Goal: Task Accomplishment & Management: Complete application form

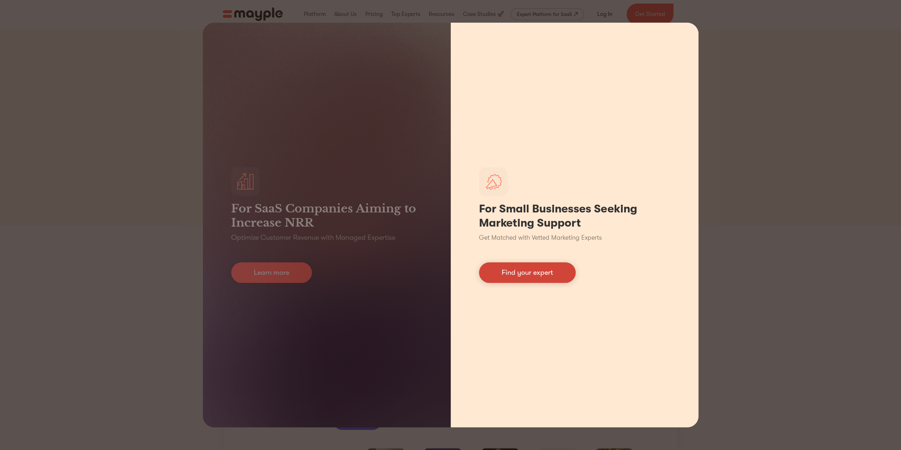
click at [497, 268] on link "Find your expert" at bounding box center [527, 272] width 97 height 21
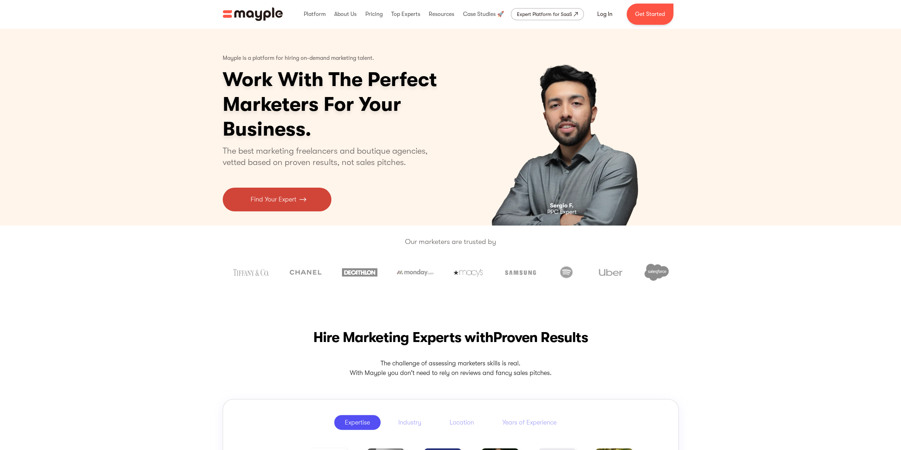
click at [305, 197] on img at bounding box center [302, 200] width 7 height 10
click at [649, 16] on link "Get Started" at bounding box center [650, 14] width 47 height 21
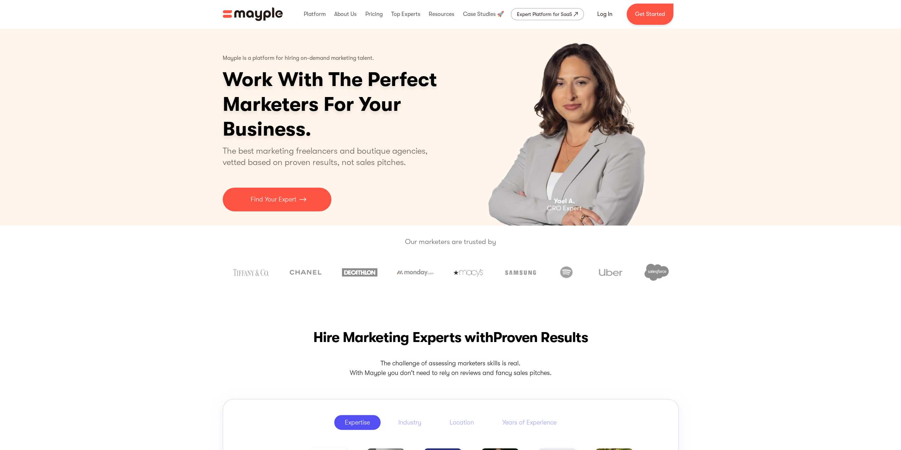
drag, startPoint x: 818, startPoint y: 188, endPoint x: 811, endPoint y: 186, distance: 6.6
click at [818, 188] on div "Mayple is a platform for hiring on-demand marketing talent. Work With The Perfe…" at bounding box center [450, 126] width 901 height 197
click at [601, 11] on link "Log In" at bounding box center [605, 14] width 32 height 17
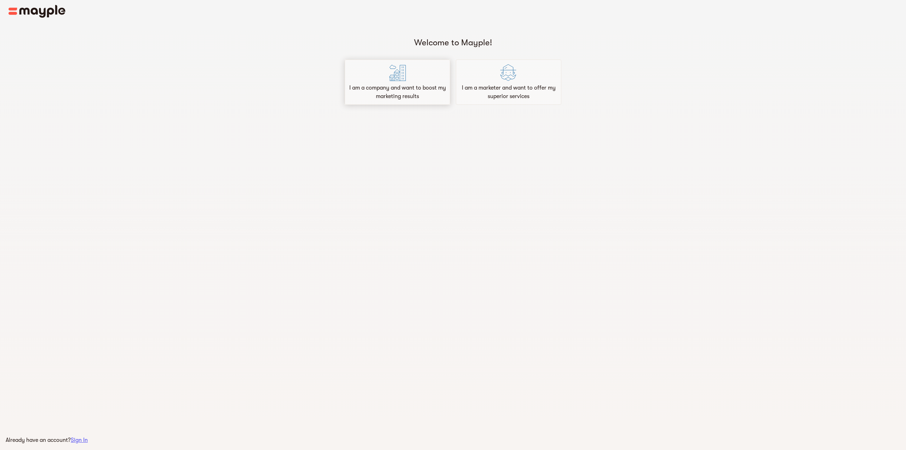
click at [419, 80] on div "I am a company and want to boost my marketing results" at bounding box center [398, 81] width 106 height 45
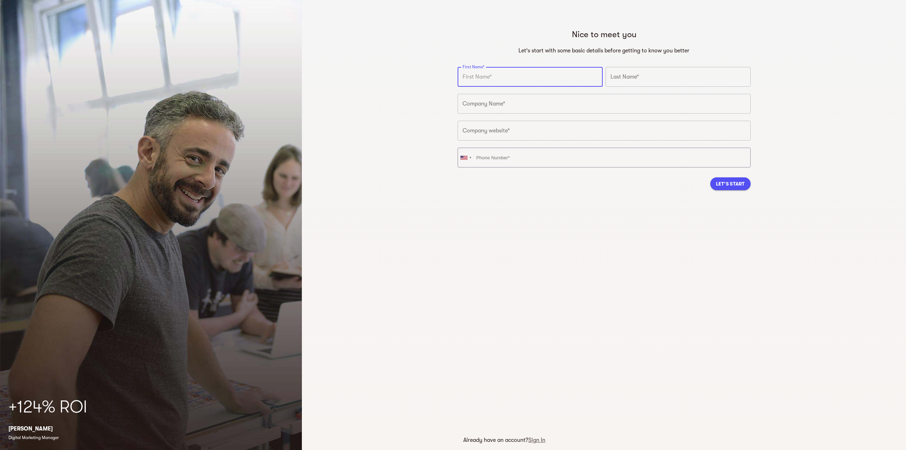
click at [496, 83] on input "text" at bounding box center [530, 77] width 145 height 20
click at [0, 450] on nordpass-autofill-portal at bounding box center [0, 450] width 0 height 0
type input "[PERSON_NAME]"
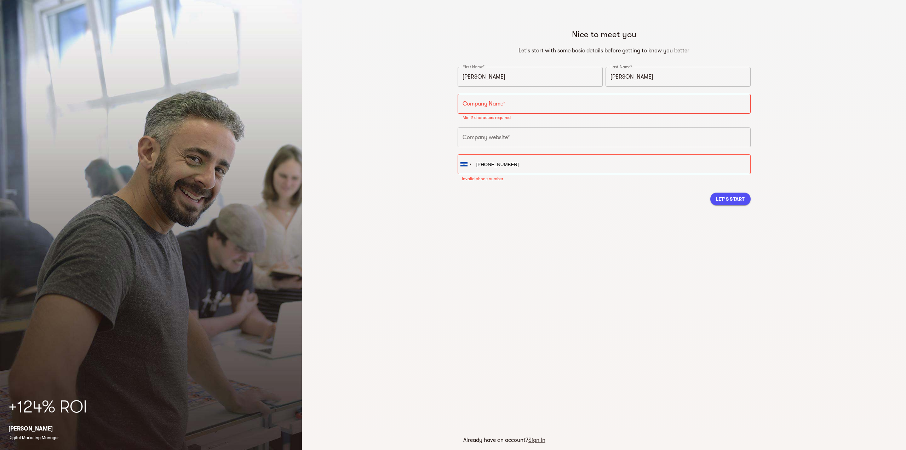
type input "[PHONE_NUMBER]"
click at [538, 105] on input "text" at bounding box center [601, 104] width 293 height 20
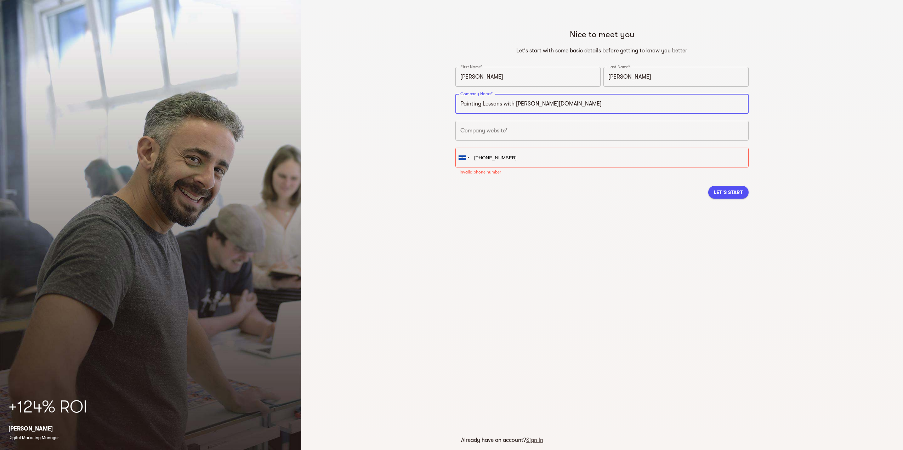
type input "Painting Lessons with [PERSON_NAME][DOMAIN_NAME]"
click at [485, 134] on input "text" at bounding box center [601, 131] width 293 height 20
paste input "[URL][DOMAIN_NAME]"
type input "[URL][DOMAIN_NAME]"
click at [479, 157] on input "[PHONE_NUMBER]" at bounding box center [601, 158] width 293 height 20
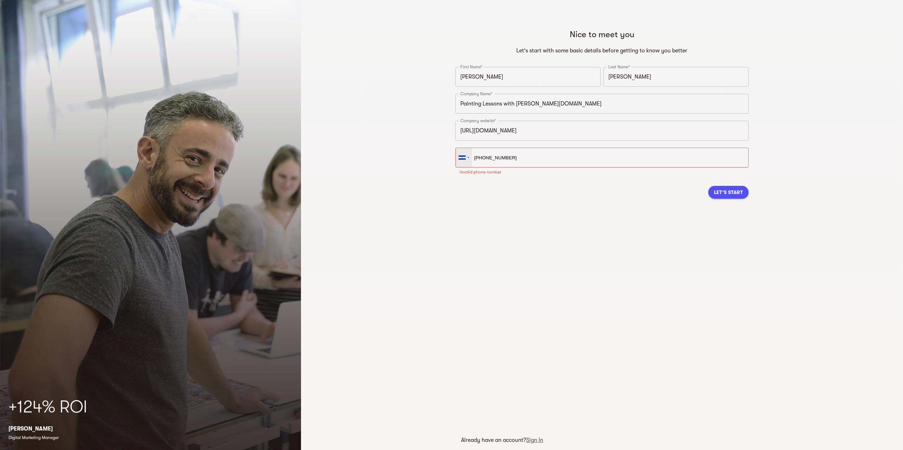
click at [467, 159] on div at bounding box center [468, 157] width 2 height 8
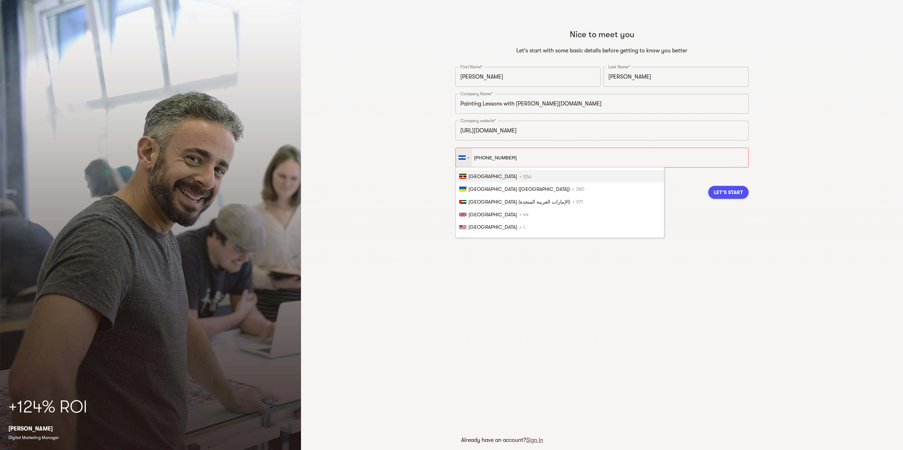
scroll to position [2892, 0]
click at [518, 217] on li "[GEOGRAPHIC_DATA] + 1" at bounding box center [560, 223] width 208 height 13
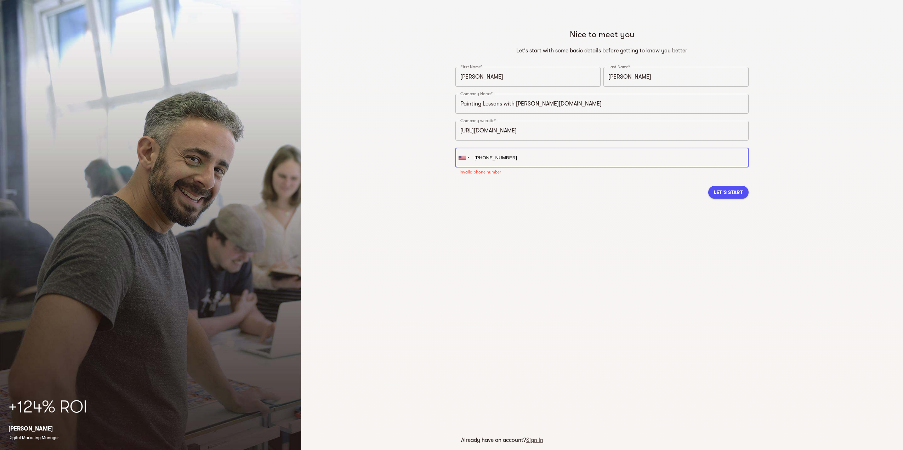
click at [535, 157] on input "[PHONE_NUMBER]" at bounding box center [601, 158] width 293 height 20
click at [484, 155] on input "[PHONE_NUMBER]" at bounding box center [601, 158] width 293 height 20
drag, startPoint x: 495, startPoint y: 162, endPoint x: 487, endPoint y: 161, distance: 7.5
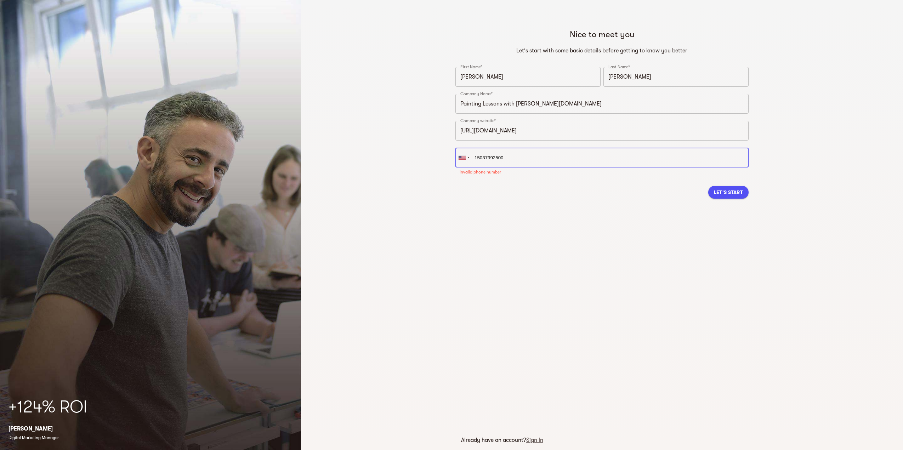
click at [495, 162] on input "15037992500" at bounding box center [601, 158] width 293 height 20
click at [477, 157] on input "15037992500" at bounding box center [601, 158] width 293 height 20
type input "[PHONE_NUMBER]"
click at [572, 215] on div "Nice to meet you Let's start with some basic details before getting to know you…" at bounding box center [602, 121] width 305 height 197
drag, startPoint x: 529, startPoint y: 102, endPoint x: 558, endPoint y: 104, distance: 28.7
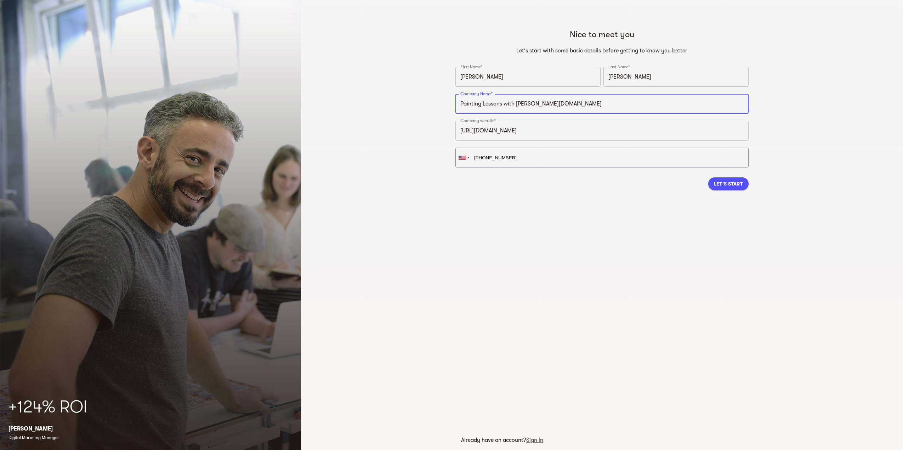
click at [558, 104] on input "Painting Lessons with [PERSON_NAME][DOMAIN_NAME]" at bounding box center [601, 104] width 293 height 20
click at [714, 183] on button "Let's Start" at bounding box center [728, 183] width 40 height 13
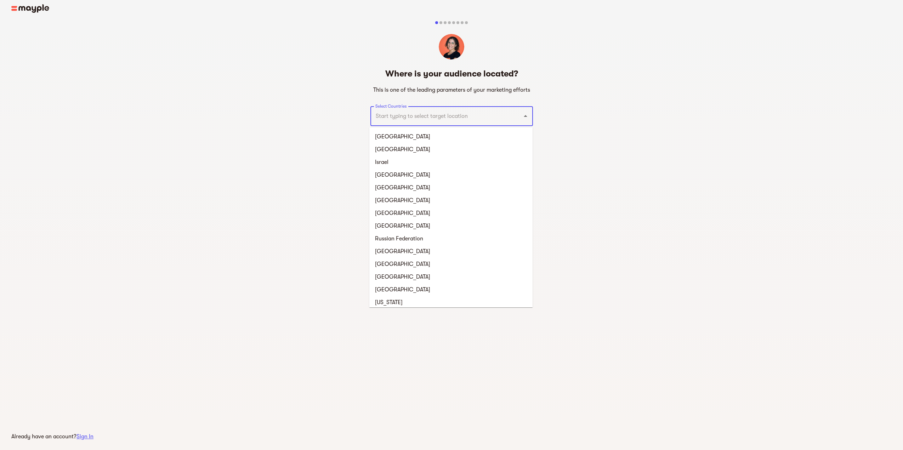
click at [473, 118] on input "Select Countries" at bounding box center [442, 115] width 136 height 13
click at [439, 139] on li "[GEOGRAPHIC_DATA]" at bounding box center [450, 136] width 163 height 13
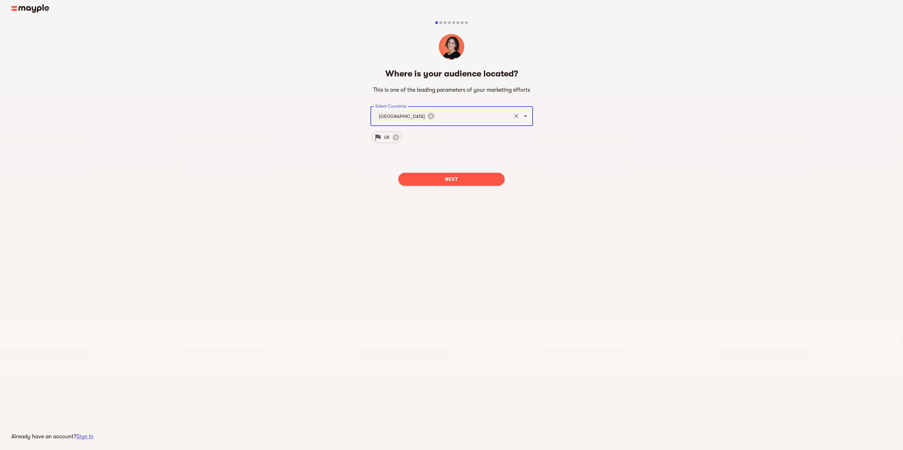
click at [436, 176] on span "Next" at bounding box center [451, 179] width 95 height 8
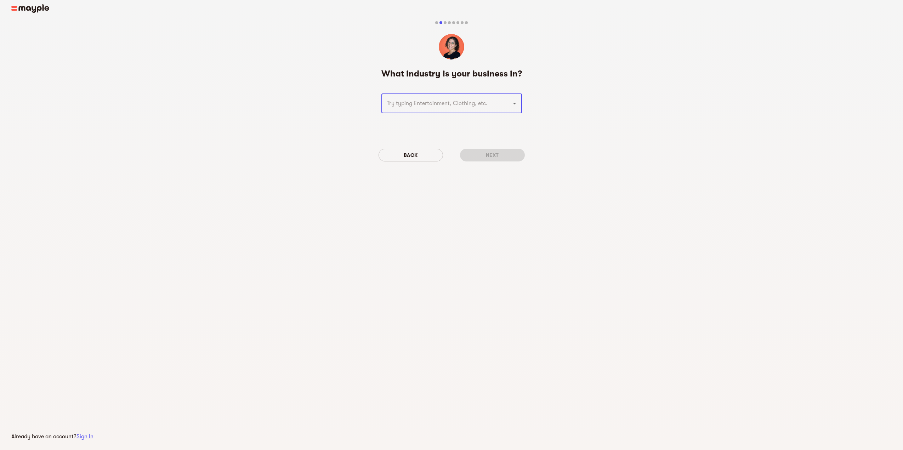
click at [414, 109] on input "text" at bounding box center [442, 103] width 114 height 13
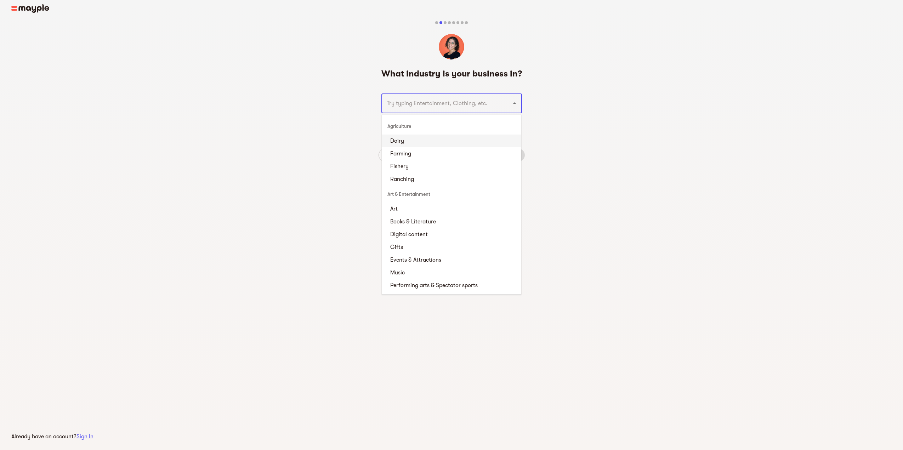
click at [407, 100] on input "text" at bounding box center [442, 103] width 114 height 13
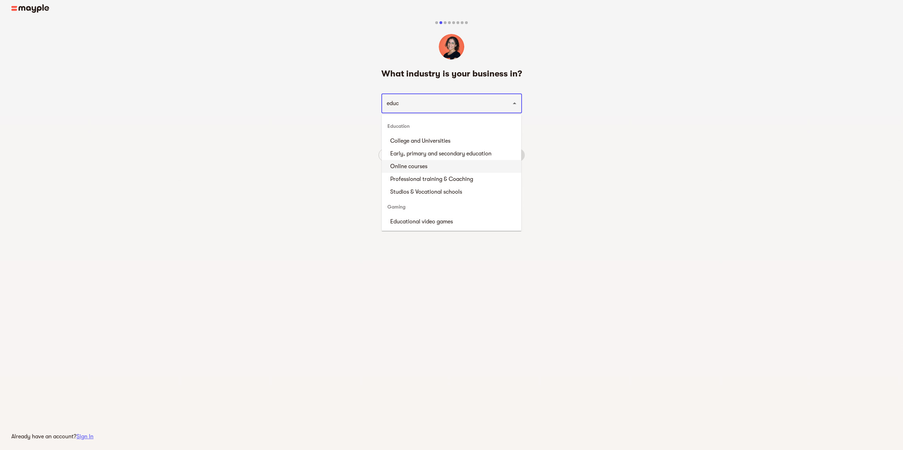
click at [413, 167] on li "Online courses" at bounding box center [452, 166] width 140 height 13
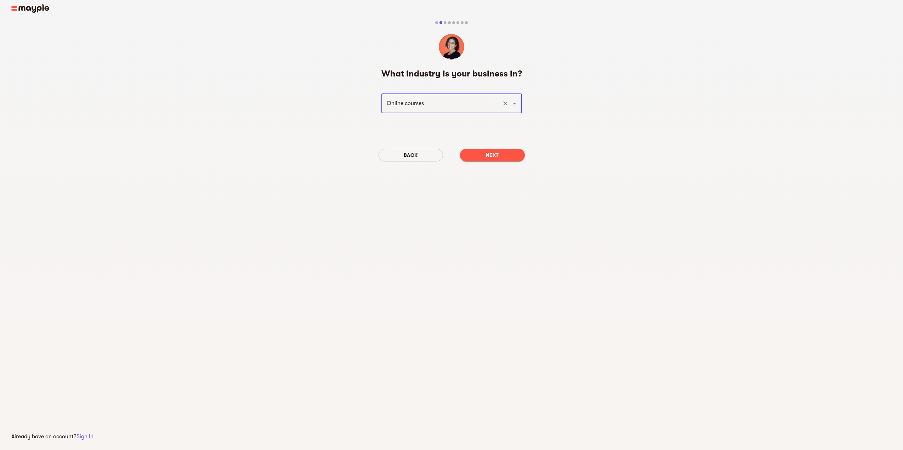
type input "Online courses"
click at [491, 115] on div "Online courses ​" at bounding box center [452, 106] width 146 height 30
click at [473, 125] on div "What industry is your business in? Online courses ​ Back Next" at bounding box center [452, 117] width 146 height 99
click at [488, 161] on div "Back Next" at bounding box center [452, 155] width 146 height 24
click at [489, 156] on span "Next" at bounding box center [492, 155] width 53 height 8
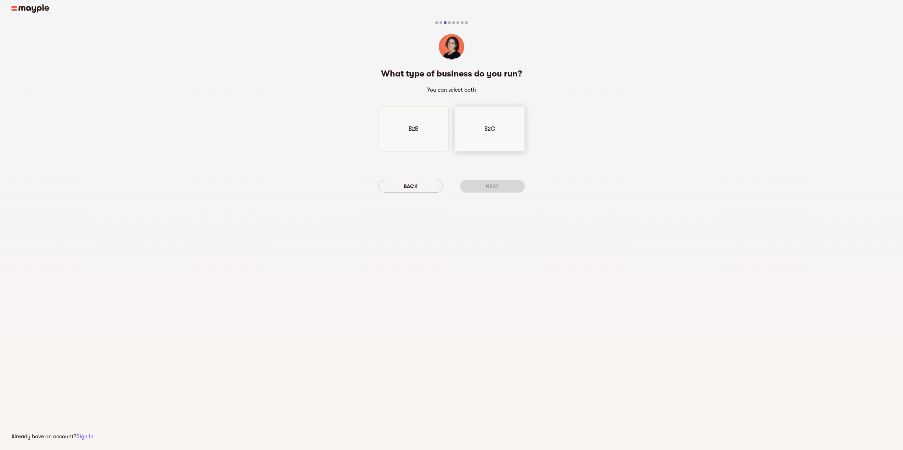
click at [464, 136] on div "B2C" at bounding box center [489, 128] width 70 height 45
click at [489, 188] on span "Next" at bounding box center [492, 186] width 53 height 8
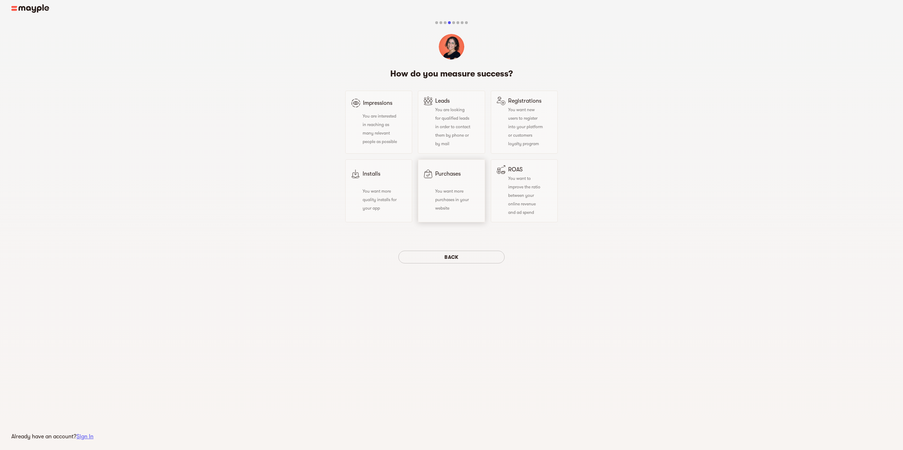
click at [427, 195] on div "You want more purchases in your website" at bounding box center [447, 199] width 46 height 25
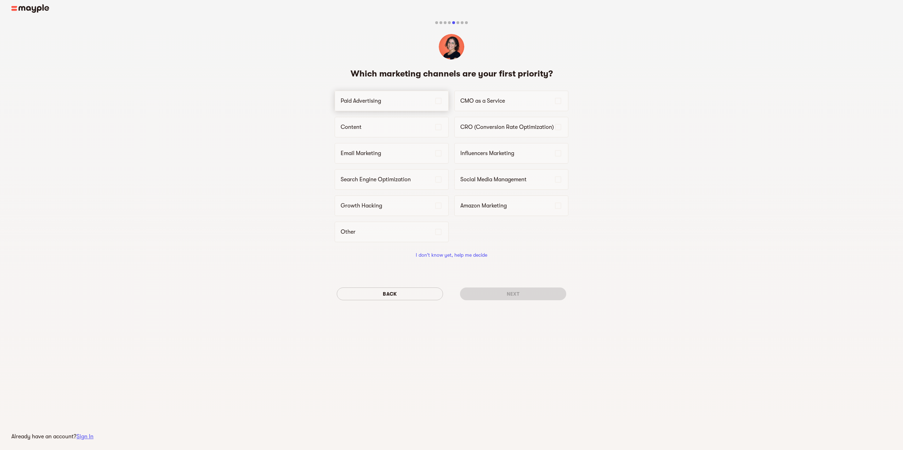
click at [402, 100] on p "Paid Advertising" at bounding box center [387, 101] width 93 height 8
click at [490, 130] on p "CRO (Conversion Rate Optimization)" at bounding box center [506, 127] width 93 height 8
click at [387, 209] on div "Growth Hacking" at bounding box center [392, 205] width 114 height 21
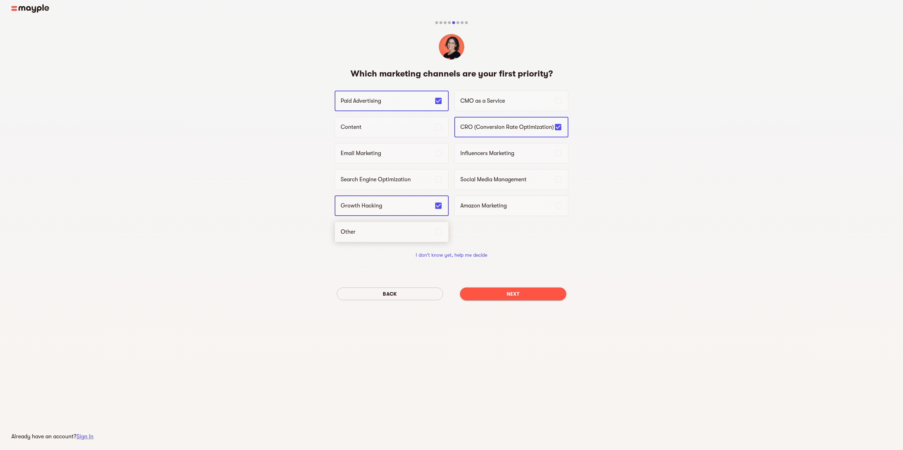
click at [393, 231] on p "Other" at bounding box center [387, 232] width 93 height 8
click at [482, 294] on span "Next" at bounding box center [513, 294] width 95 height 8
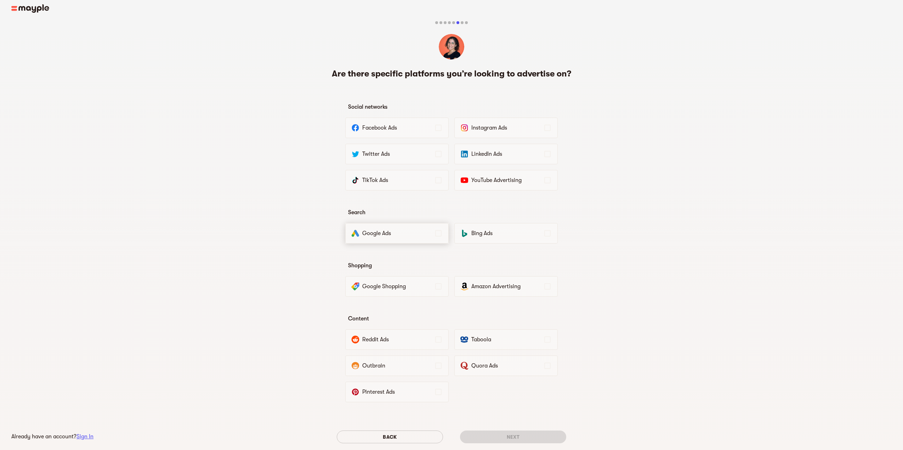
click at [415, 229] on p "Google Ads" at bounding box center [398, 233] width 72 height 8
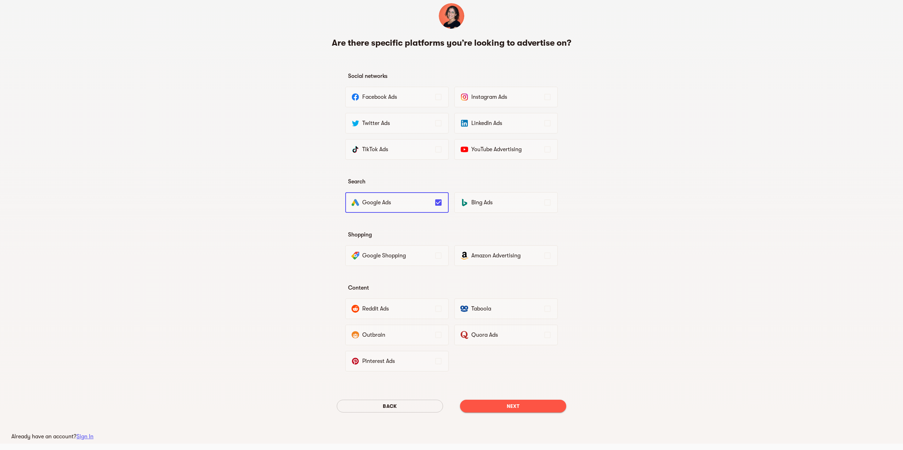
scroll to position [31, 0]
click at [529, 405] on span "Next" at bounding box center [513, 406] width 95 height 8
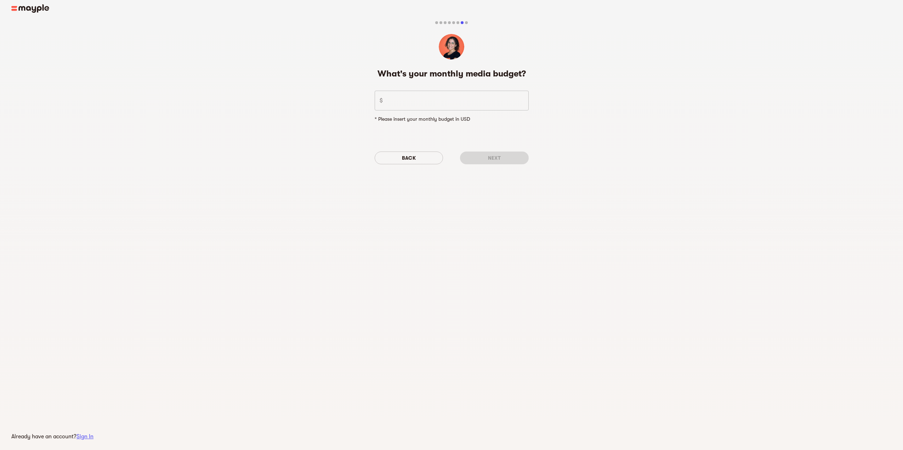
click at [419, 94] on input "number" at bounding box center [457, 101] width 143 height 20
type input "2000"
click at [456, 192] on div "What's your monthly media budget? $ 2000 ​ * Please insert your monthly budget …" at bounding box center [451, 101] width 903 height 188
click at [389, 98] on input "2000" at bounding box center [457, 101] width 143 height 20
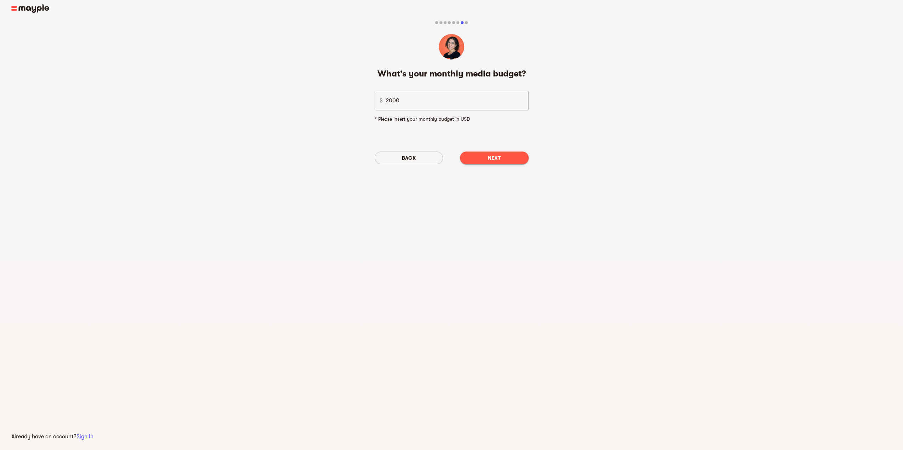
click at [419, 129] on div "What's your monthly media budget? $ 2000 ​ * Please insert your monthly budget …" at bounding box center [452, 119] width 154 height 102
click at [386, 102] on input "2000" at bounding box center [457, 101] width 143 height 20
click at [446, 129] on div "What's your monthly media budget? $ 2000 ​ * Please insert your monthly budget …" at bounding box center [452, 119] width 154 height 102
click at [487, 154] on span "Next" at bounding box center [494, 158] width 57 height 8
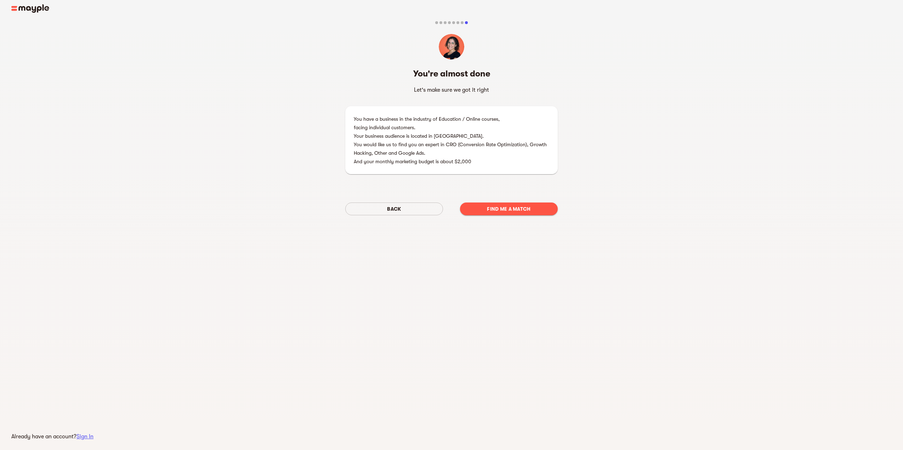
click at [494, 212] on span "Find me a match" at bounding box center [509, 209] width 86 height 8
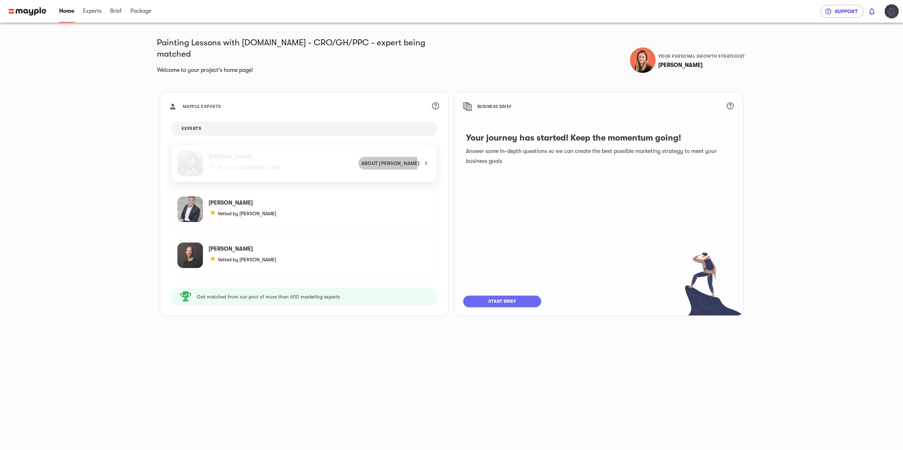
click at [382, 159] on span "About [PERSON_NAME]" at bounding box center [394, 163] width 67 height 8
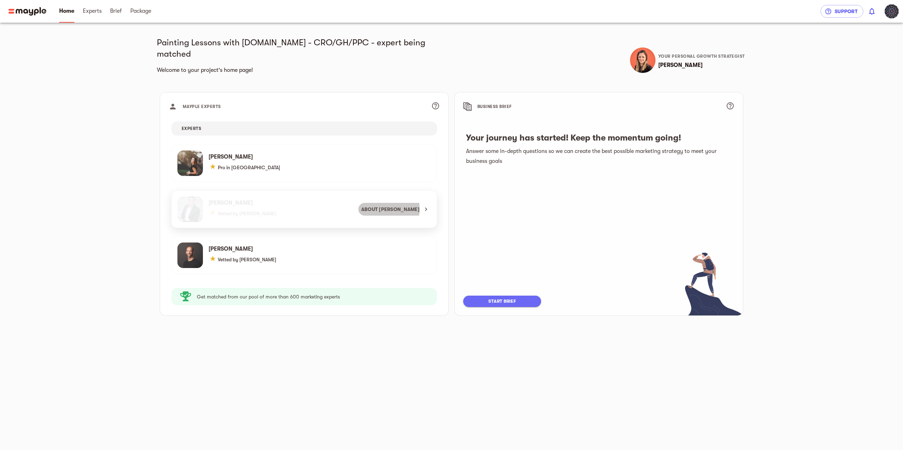
click at [389, 205] on span "About [PERSON_NAME]" at bounding box center [394, 209] width 67 height 8
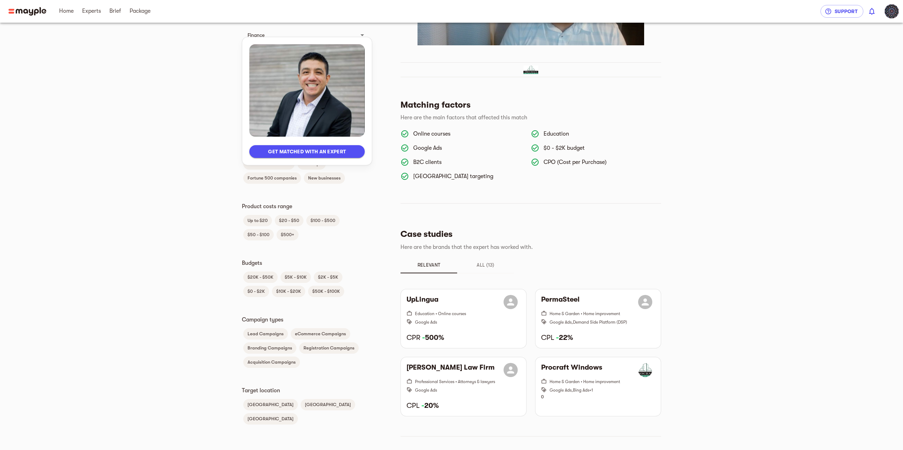
scroll to position [283, 0]
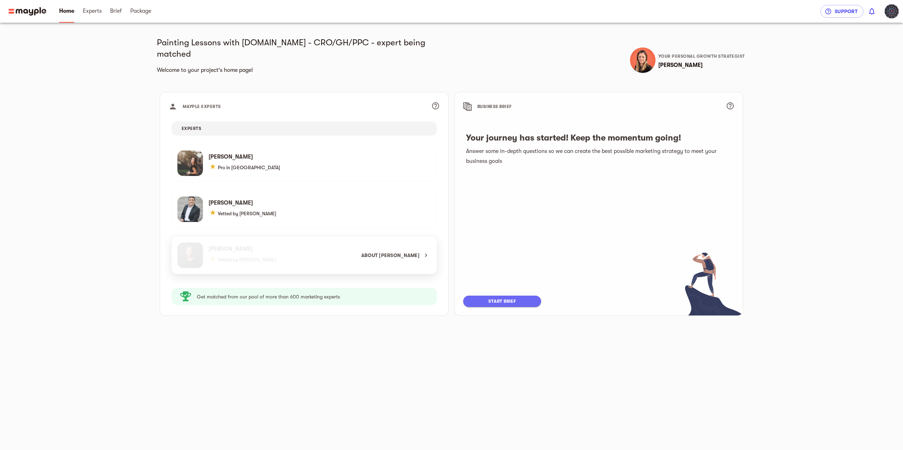
click at [424, 252] on icon "button" at bounding box center [425, 255] width 7 height 7
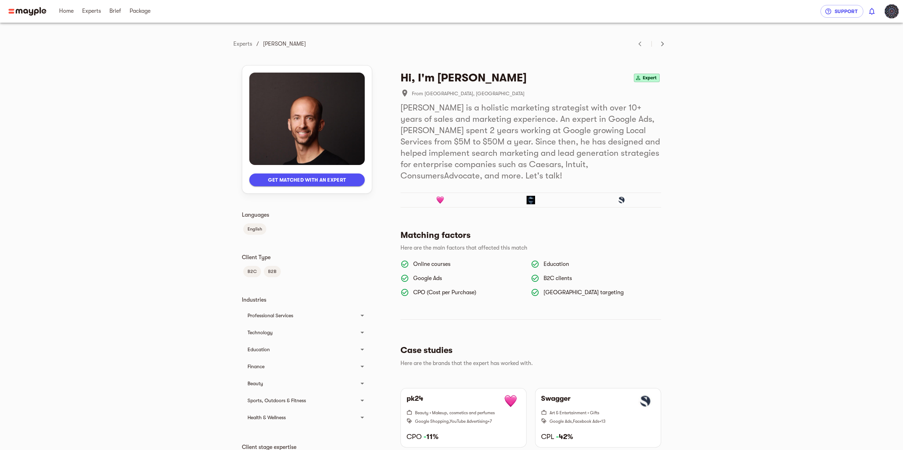
scroll to position [71, 0]
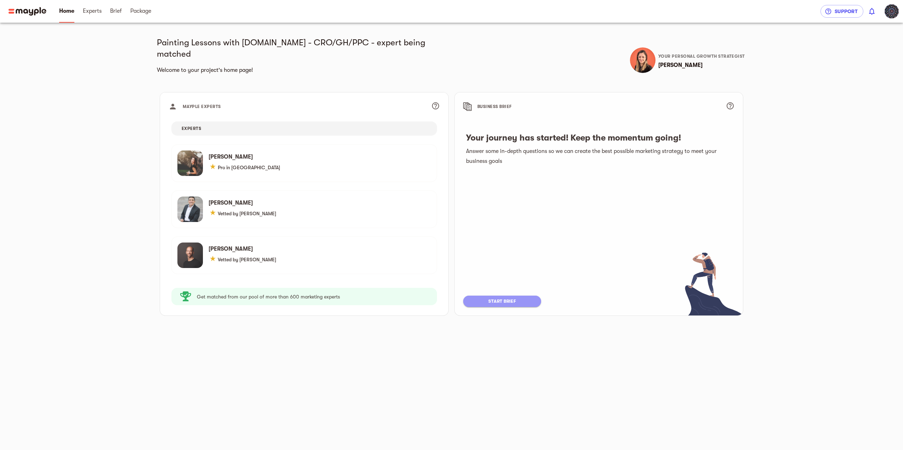
click at [512, 297] on span "start brief" at bounding box center [502, 301] width 64 height 8
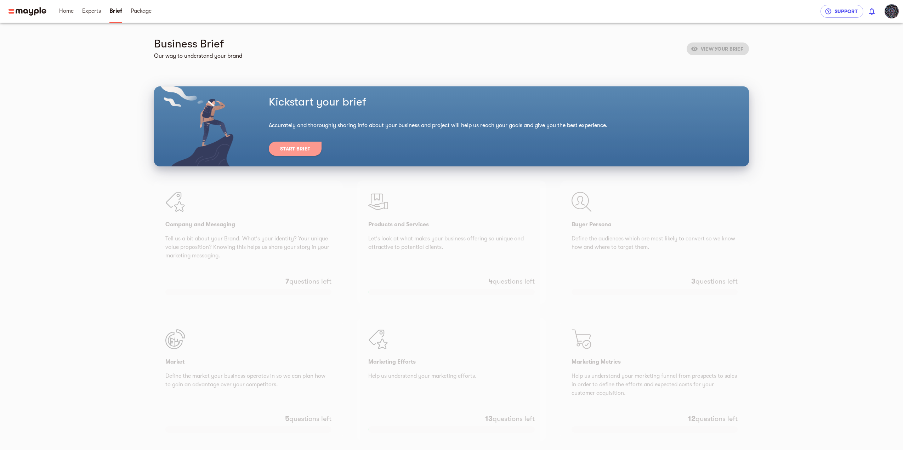
click at [300, 146] on span "Start Brief" at bounding box center [295, 148] width 30 height 8
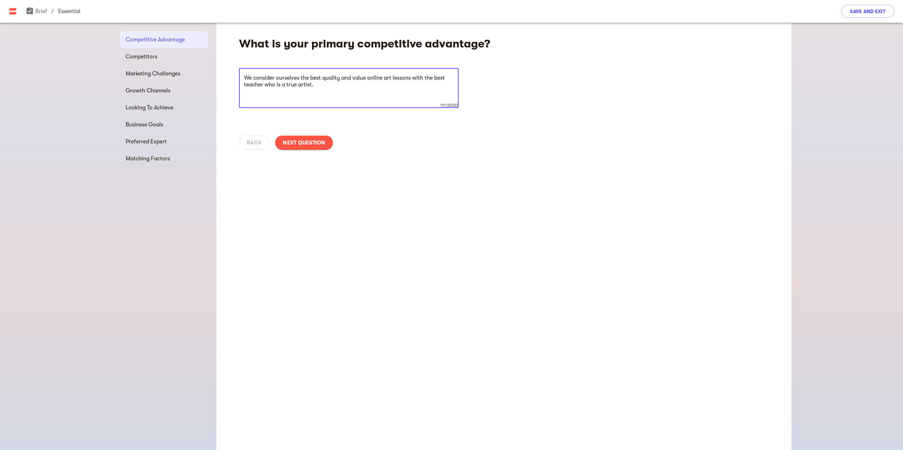
type textarea "We consider ourselves the best quality and value online art lessons with the be…"
click at [297, 140] on span "Next Question" at bounding box center [304, 142] width 42 height 8
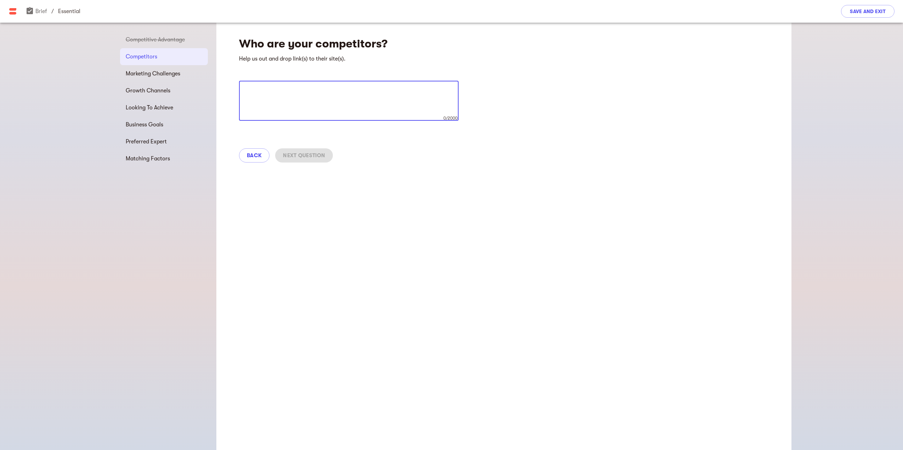
click at [309, 97] on textarea at bounding box center [349, 100] width 210 height 27
paste textarea "[URL][DOMAIN_NAME]"
type textarea "[URL][DOMAIN_NAME]"
click at [293, 154] on span "Next Question" at bounding box center [304, 155] width 42 height 8
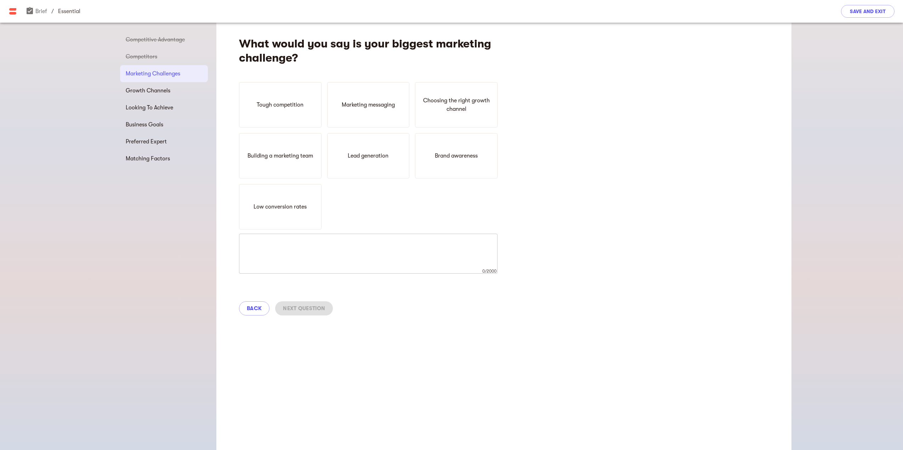
click at [269, 255] on textarea at bounding box center [368, 253] width 249 height 27
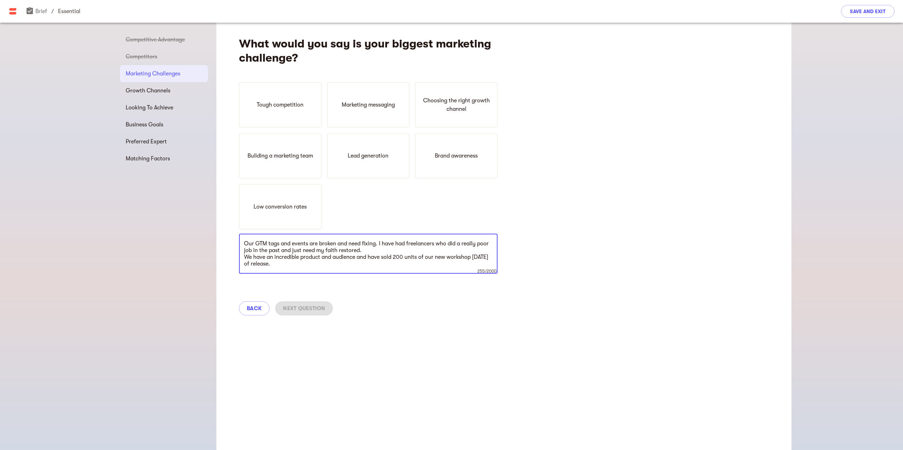
click at [317, 266] on textarea "Our GTM tags and events are broken and need fixing. I have had freelancers who …" at bounding box center [368, 253] width 249 height 27
paste textarea "[URL][DOMAIN_NAME]"
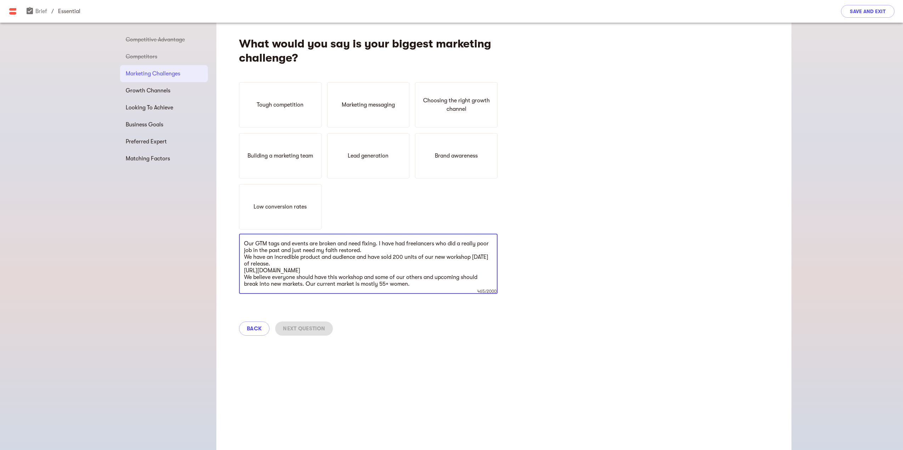
type textarea "Our GTM tags and events are broken and need fixing. I have had freelancers who …"
click at [329, 312] on div "What would you say is your biggest marketing challenge? Tough competition Marke…" at bounding box center [503, 184] width 575 height 322
click at [288, 177] on div "Building a marketing team" at bounding box center [280, 155] width 83 height 45
click at [312, 328] on span "Next Question" at bounding box center [304, 328] width 42 height 8
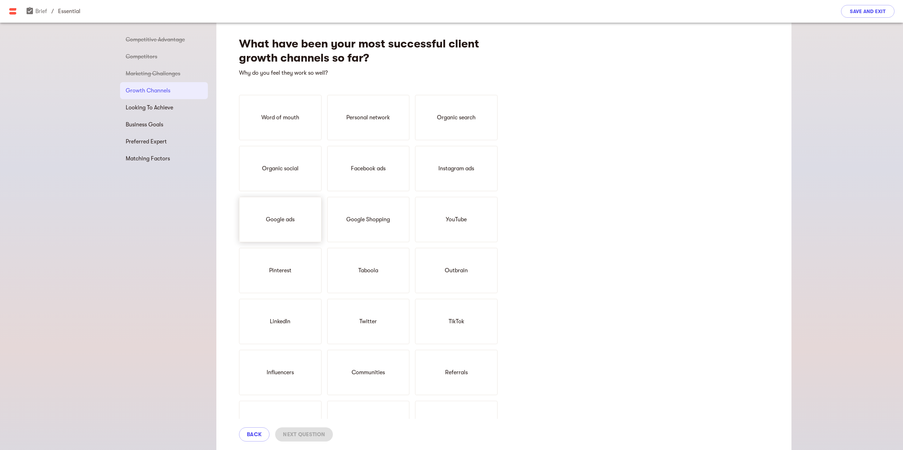
click at [276, 229] on div "Google ads" at bounding box center [280, 219] width 83 height 45
click at [427, 229] on div "YouTube" at bounding box center [456, 219] width 83 height 45
click at [392, 177] on div "Facebook ads" at bounding box center [368, 168] width 83 height 45
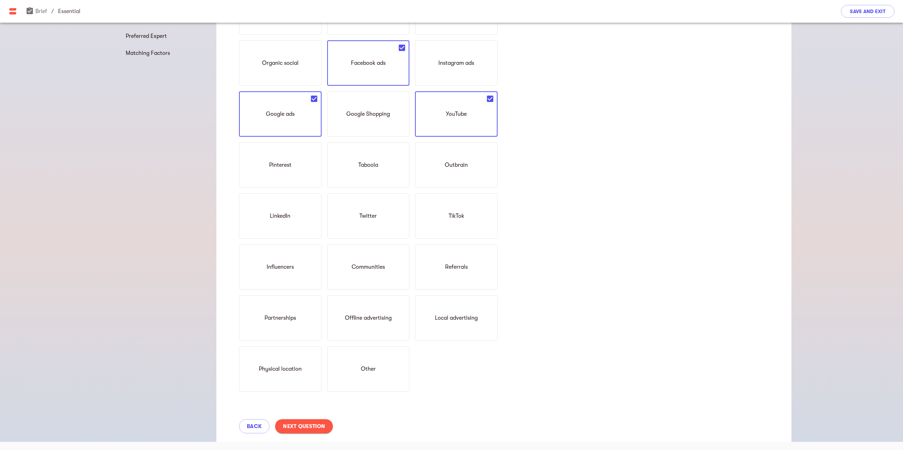
click at [309, 427] on span "Next Question" at bounding box center [304, 426] width 42 height 8
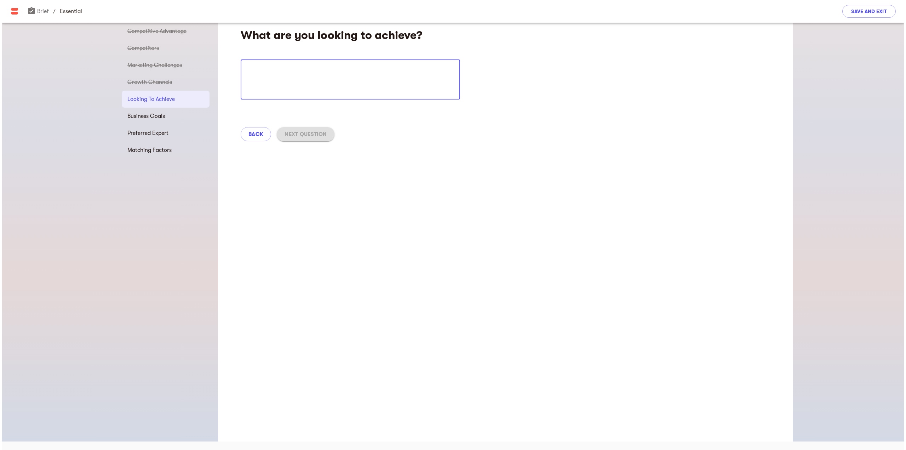
scroll to position [8, 0]
click at [270, 79] on textarea at bounding box center [349, 79] width 210 height 27
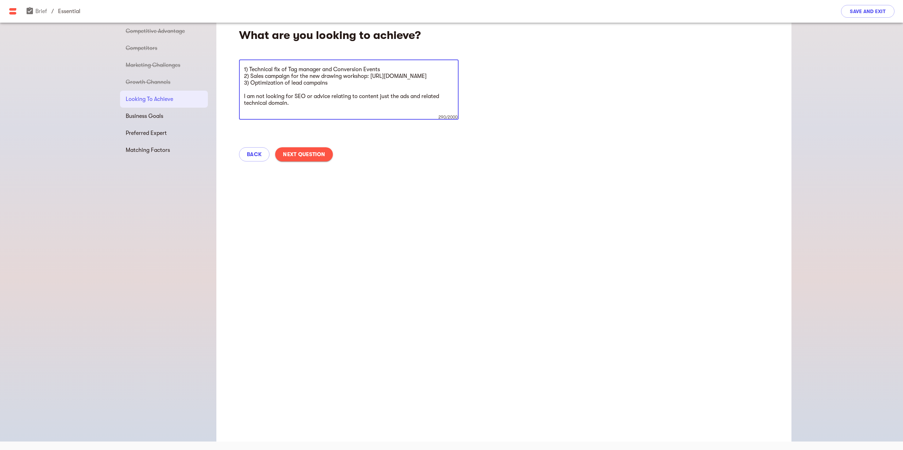
click at [357, 105] on textarea "1) Technical fix of Tag manager and Conversion Events 2) Sales campaign for the…" at bounding box center [349, 89] width 210 height 47
type textarea "1) Technical fix of Tag manager and Conversion Events 2) Sales campaign for the…"
click at [311, 153] on span "Next Question" at bounding box center [304, 154] width 42 height 8
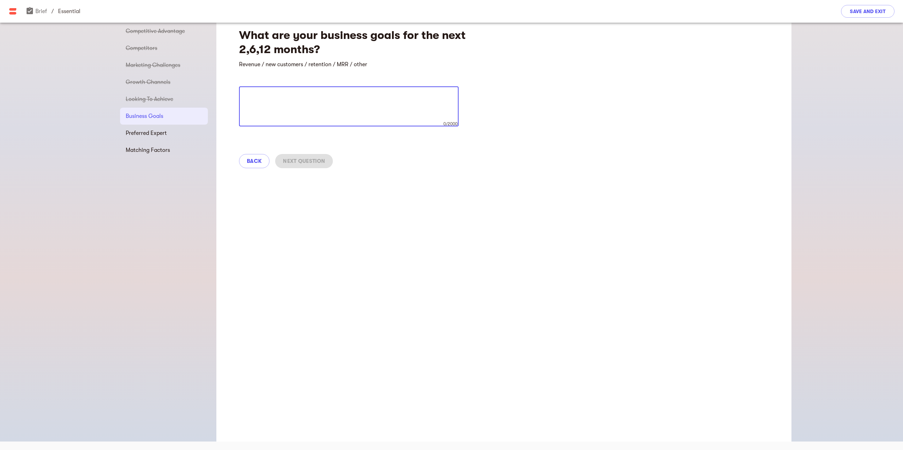
click at [289, 97] on textarea at bounding box center [349, 106] width 210 height 27
click at [280, 107] on textarea at bounding box center [349, 106] width 210 height 27
type textarea "We want YOY increase in revenue and customer count (new and retained). Drawing …"
click at [285, 160] on span "Next Question" at bounding box center [304, 161] width 42 height 8
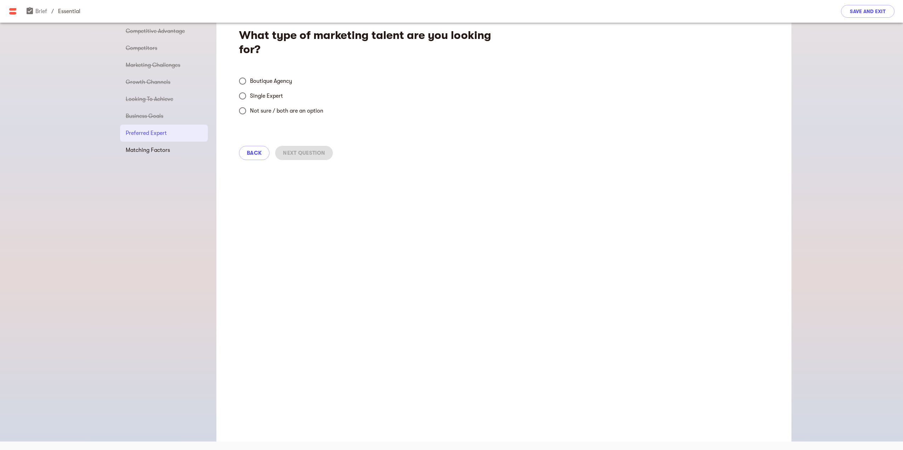
click at [258, 112] on span "Not sure / both are an option" at bounding box center [286, 111] width 73 height 8
click at [250, 112] on input "Not sure / both are an option" at bounding box center [242, 110] width 15 height 15
radio input "true"
click at [300, 154] on span "Next Question" at bounding box center [304, 153] width 42 height 8
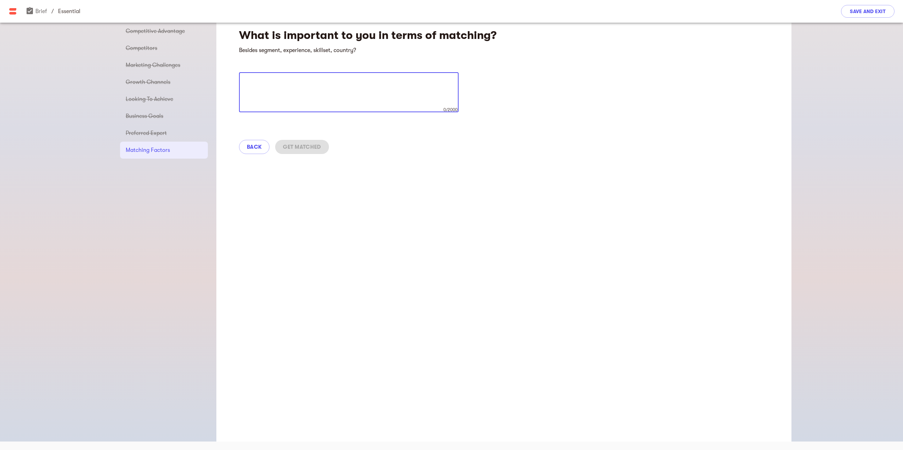
click at [312, 87] on textarea at bounding box center [349, 92] width 210 height 27
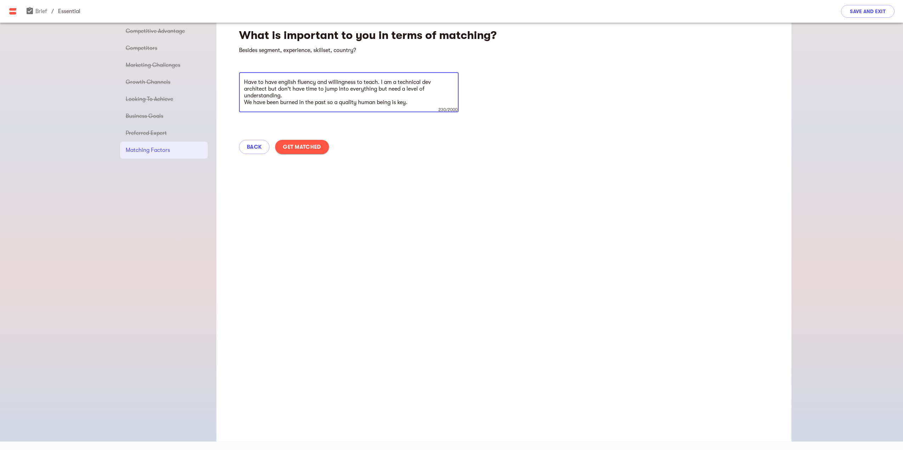
click at [293, 102] on textarea "Have to have english fluency and willingness to teach. I am a technical dev arc…" at bounding box center [349, 92] width 210 height 27
type textarea "Have to have english fluency and willingness to teach. I am a technical dev arc…"
click at [384, 137] on div "Back Get Matched" at bounding box center [503, 146] width 575 height 31
click at [319, 148] on span "Get Matched" at bounding box center [302, 147] width 38 height 8
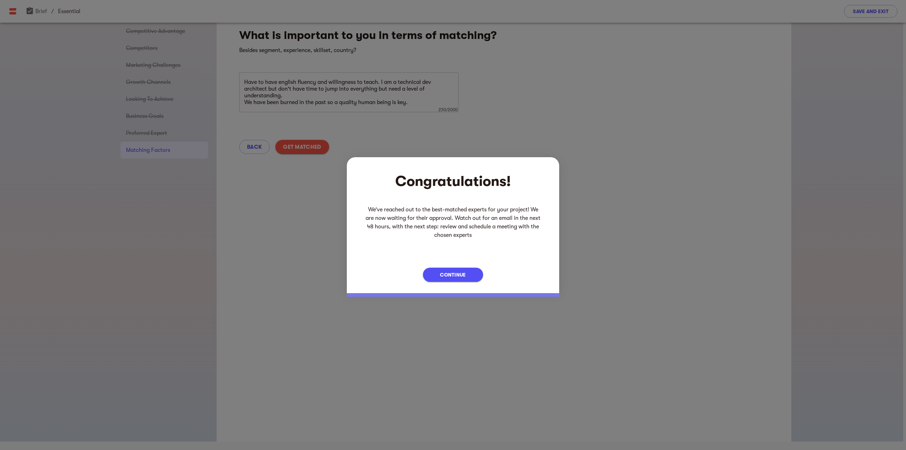
click at [439, 273] on button "Continue" at bounding box center [453, 275] width 60 height 14
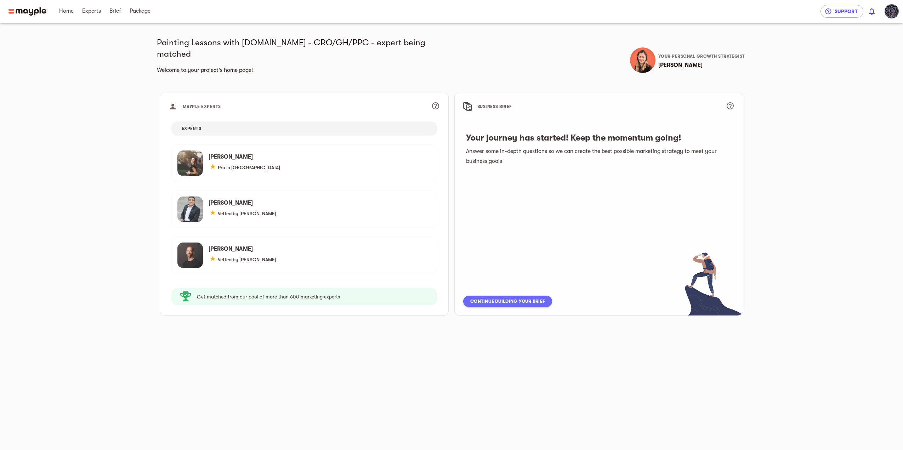
click at [494, 297] on span "Continue building your brief" at bounding box center [507, 301] width 75 height 8
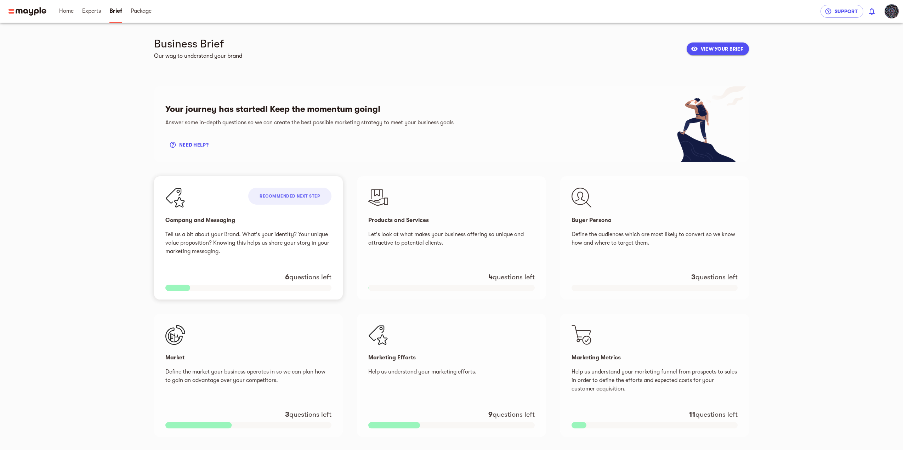
click at [288, 205] on div "Recommended next step Company and Messaging Tell us a bit about your Brand. Wha…" at bounding box center [248, 237] width 189 height 123
